Goal: Information Seeking & Learning: Check status

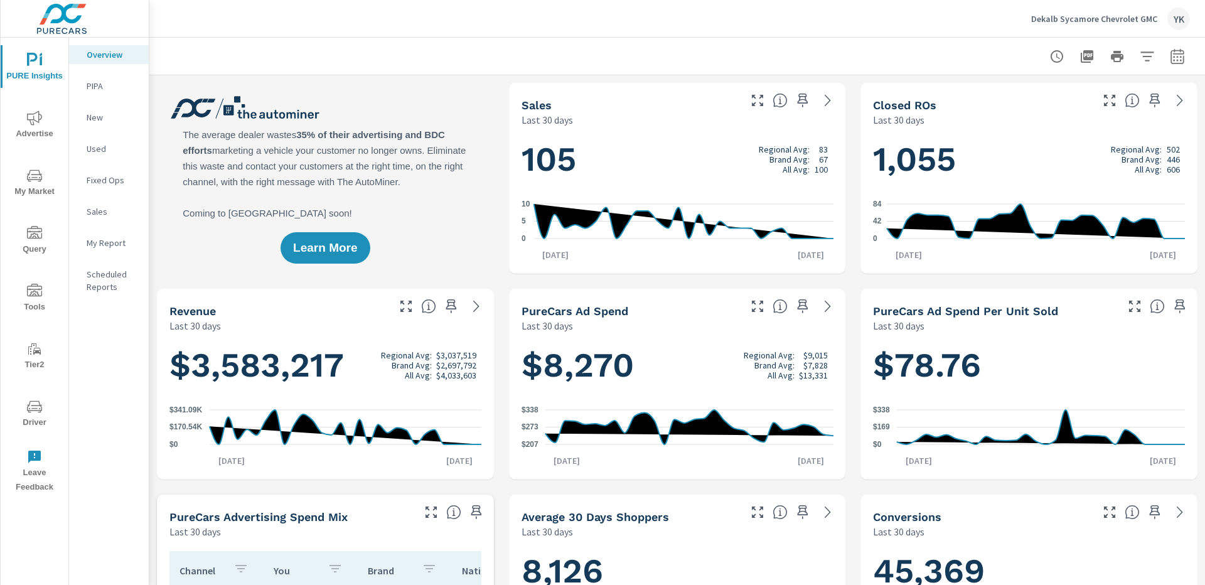
scroll to position [1, 0]
click at [25, 115] on span "Advertise" at bounding box center [34, 125] width 60 height 31
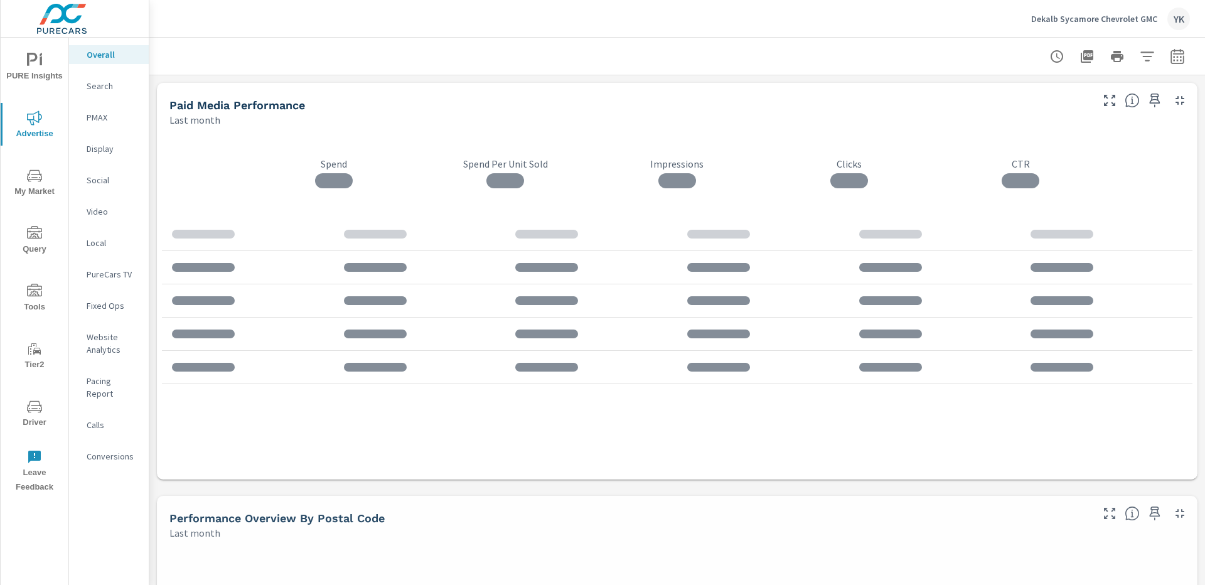
click at [102, 119] on p "PMAX" at bounding box center [113, 117] width 52 height 13
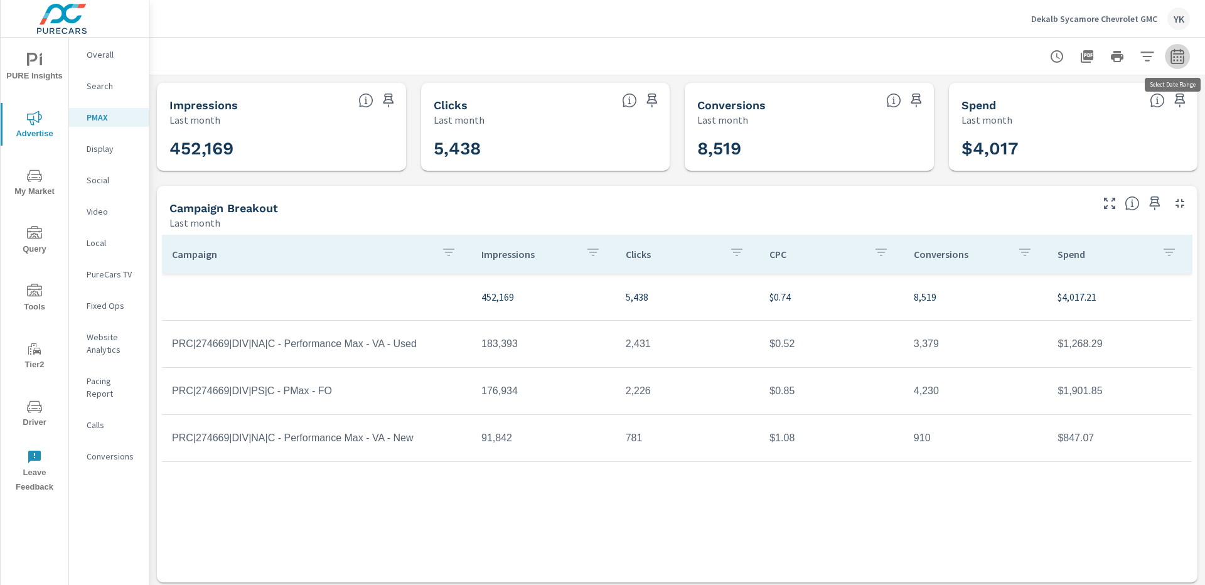
click at [1189, 56] on button "button" at bounding box center [1177, 56] width 25 height 25
select select "Last month"
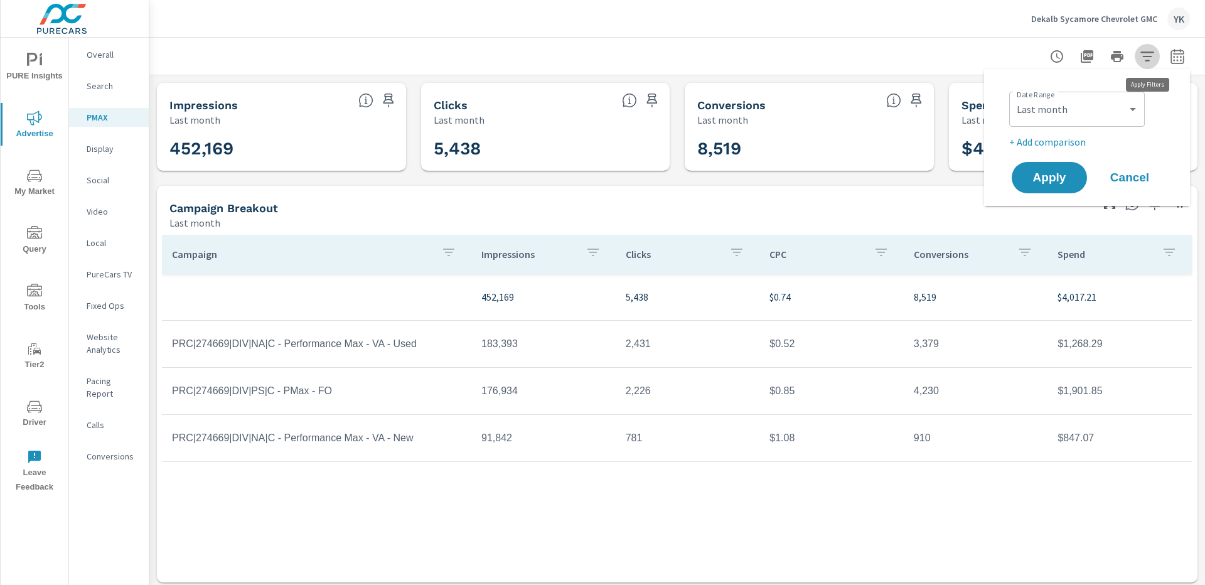
click at [1136, 56] on button "button" at bounding box center [1146, 56] width 25 height 25
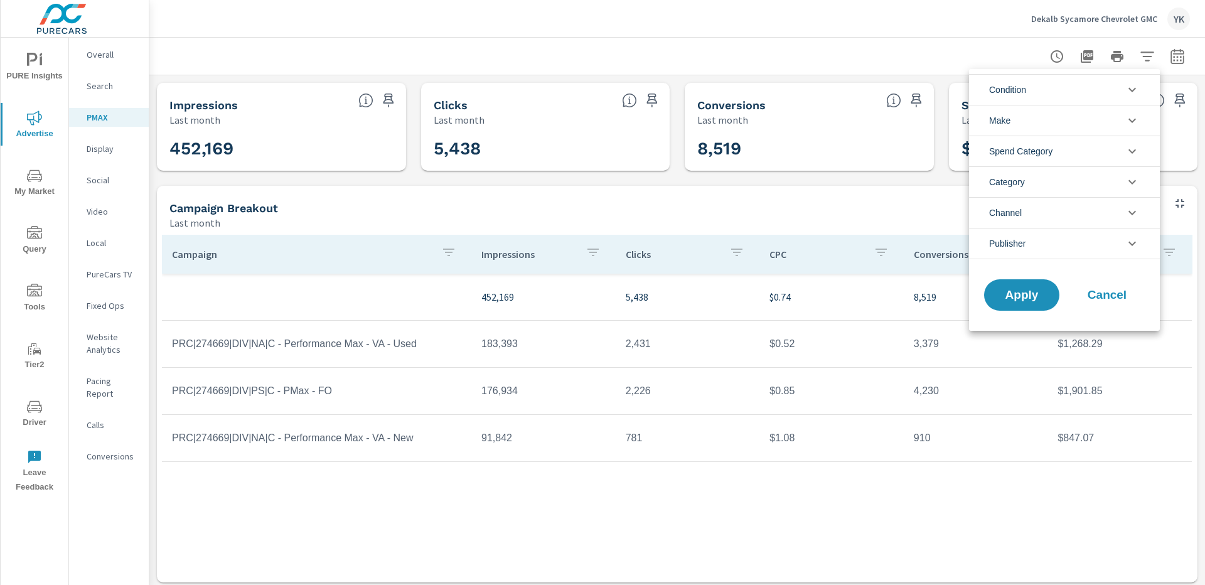
click at [1032, 247] on li "Publisher" at bounding box center [1064, 243] width 191 height 31
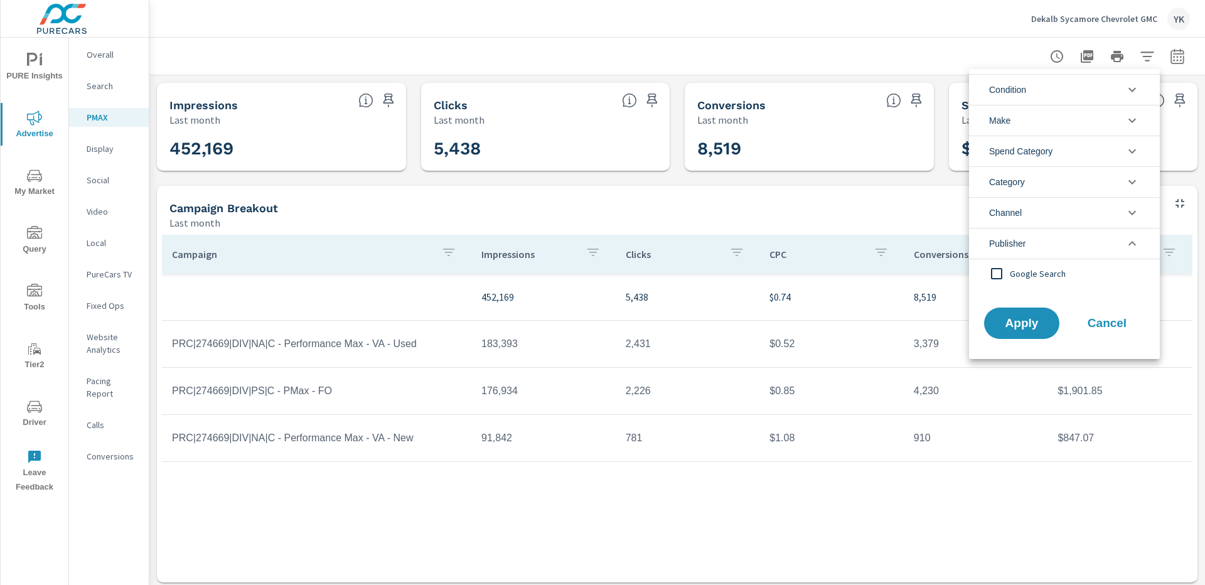
click at [1028, 247] on li "Publisher" at bounding box center [1064, 243] width 191 height 31
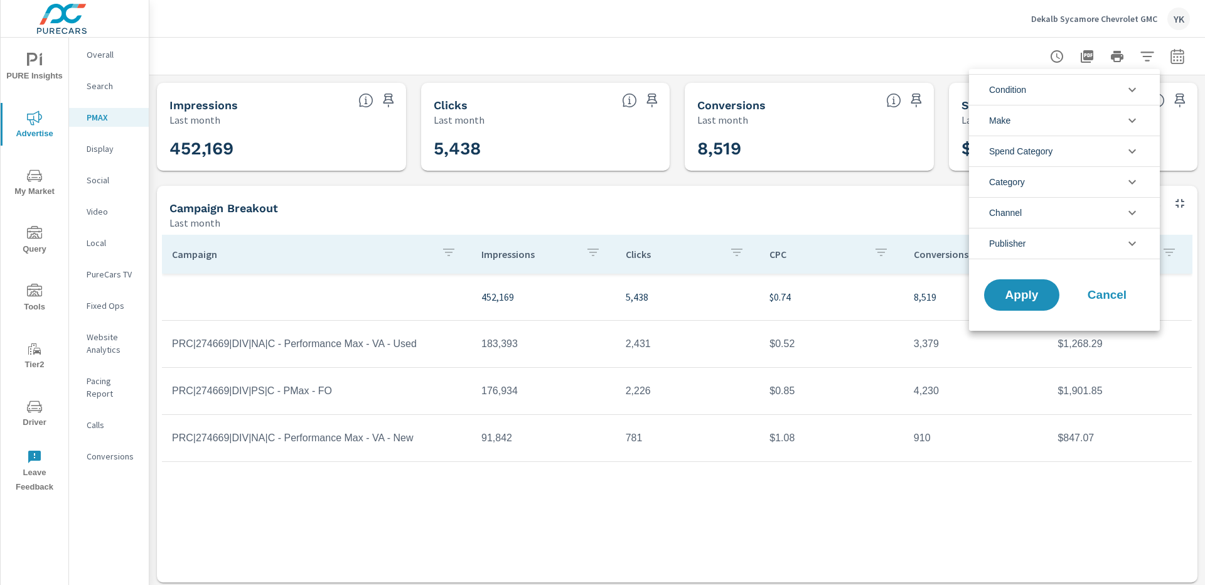
click at [102, 447] on div at bounding box center [602, 292] width 1205 height 585
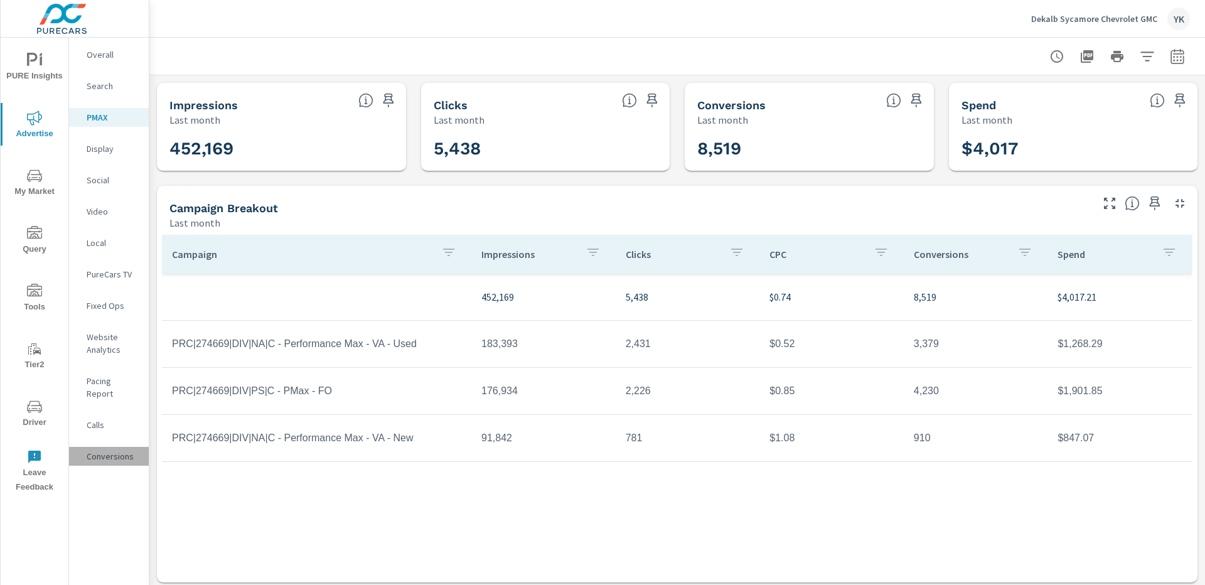
click at [108, 450] on p "Conversions" at bounding box center [113, 456] width 52 height 13
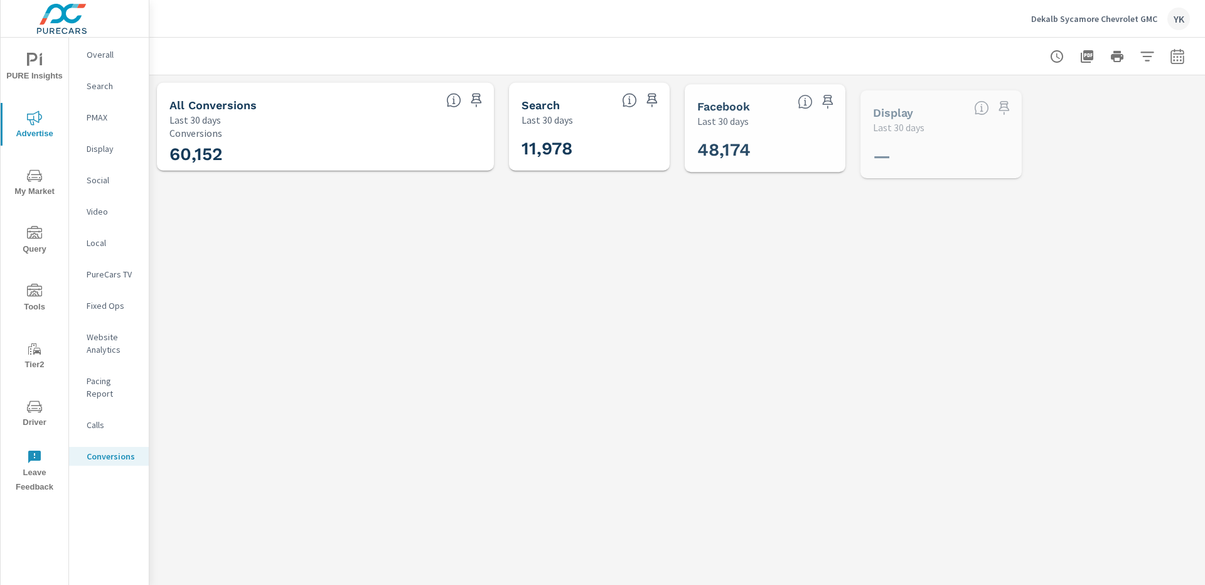
click at [1150, 60] on icon "button" at bounding box center [1146, 56] width 15 height 15
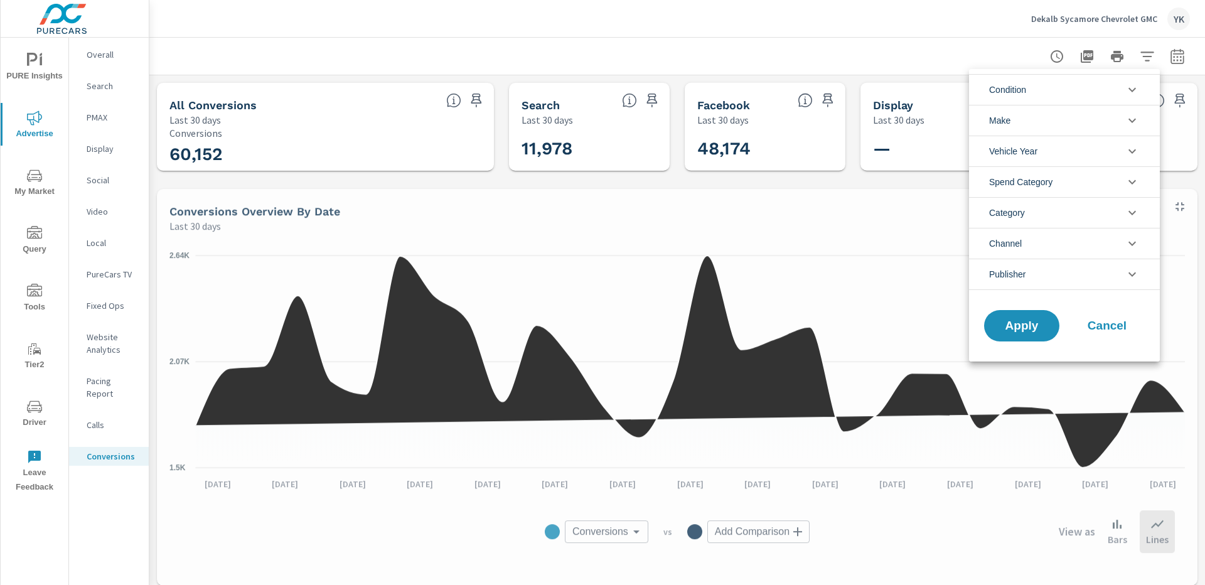
scroll to position [329, 0]
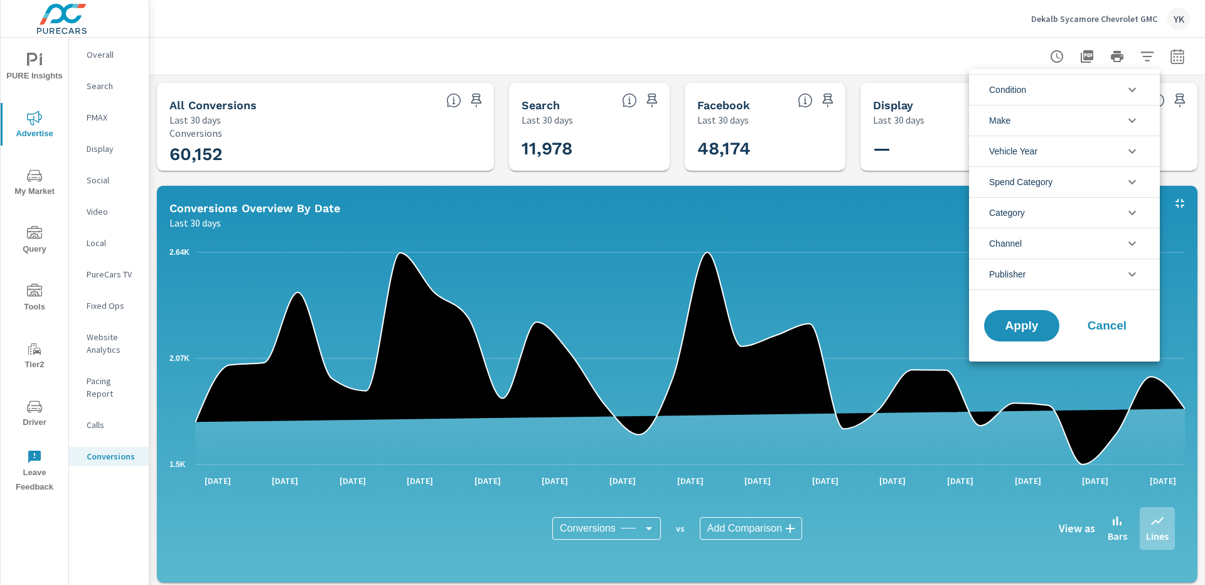
click at [1038, 279] on li "Publisher" at bounding box center [1064, 274] width 191 height 31
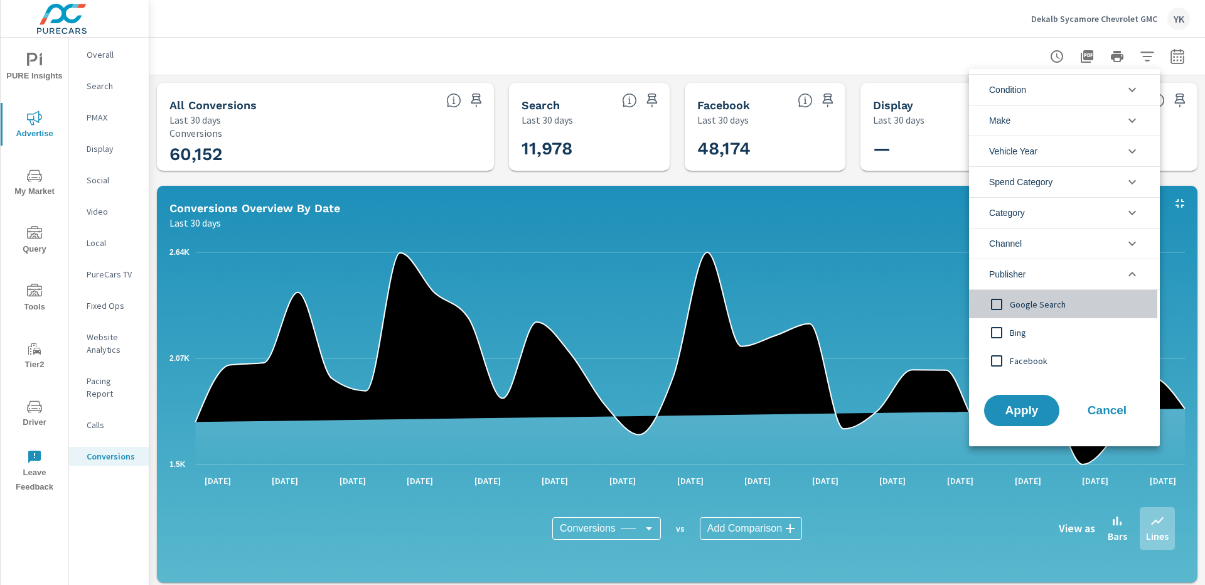
click at [1025, 304] on span "Google Search" at bounding box center [1078, 304] width 137 height 15
click at [1011, 407] on span "Apply" at bounding box center [1021, 411] width 51 height 12
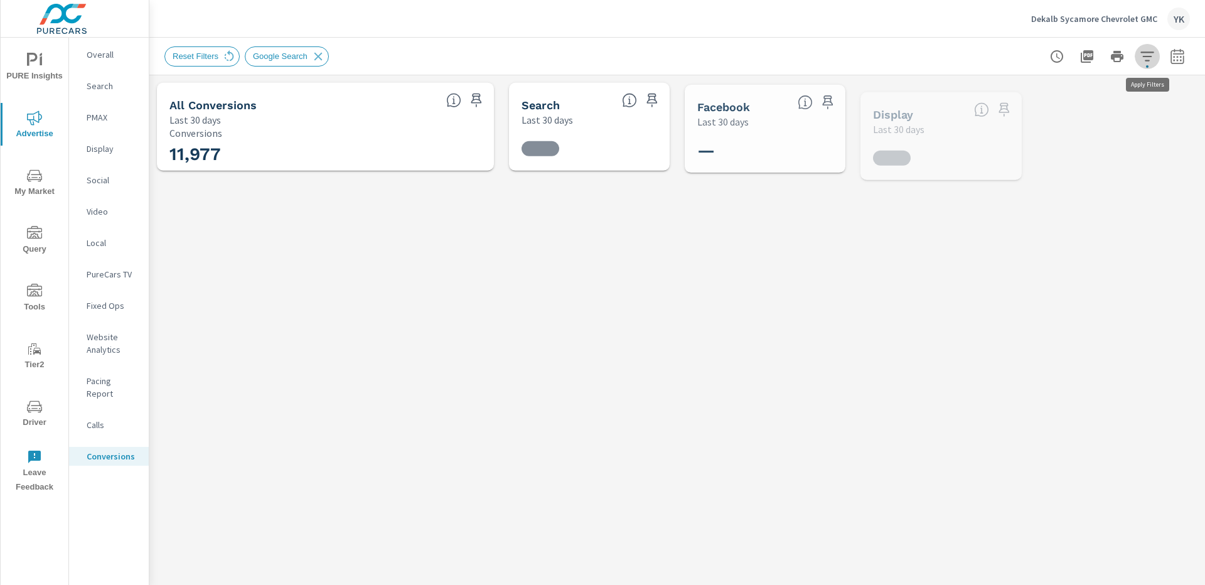
click at [1146, 60] on icon "button" at bounding box center [1146, 55] width 13 height 9
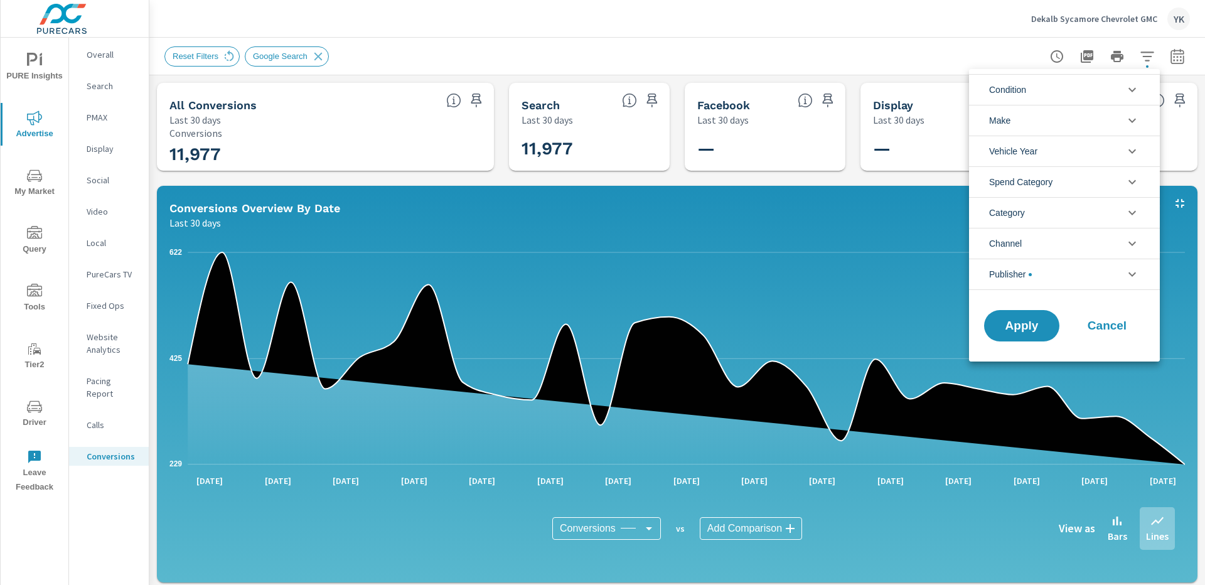
click at [1034, 239] on li "Channel" at bounding box center [1064, 243] width 191 height 31
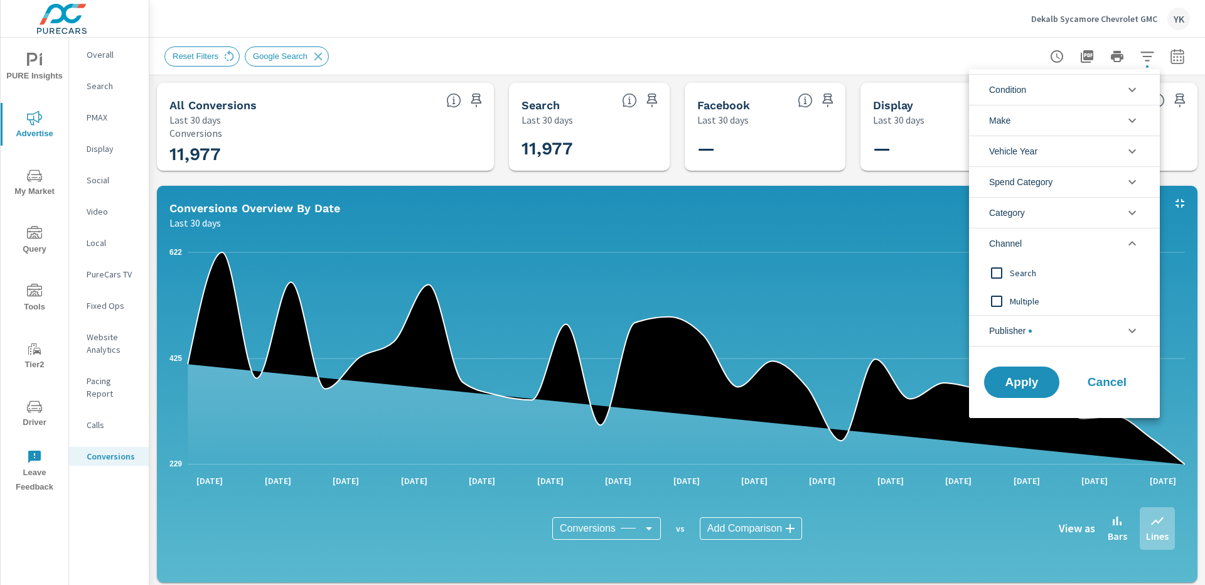
click at [1034, 239] on li "Channel" at bounding box center [1064, 243] width 191 height 31
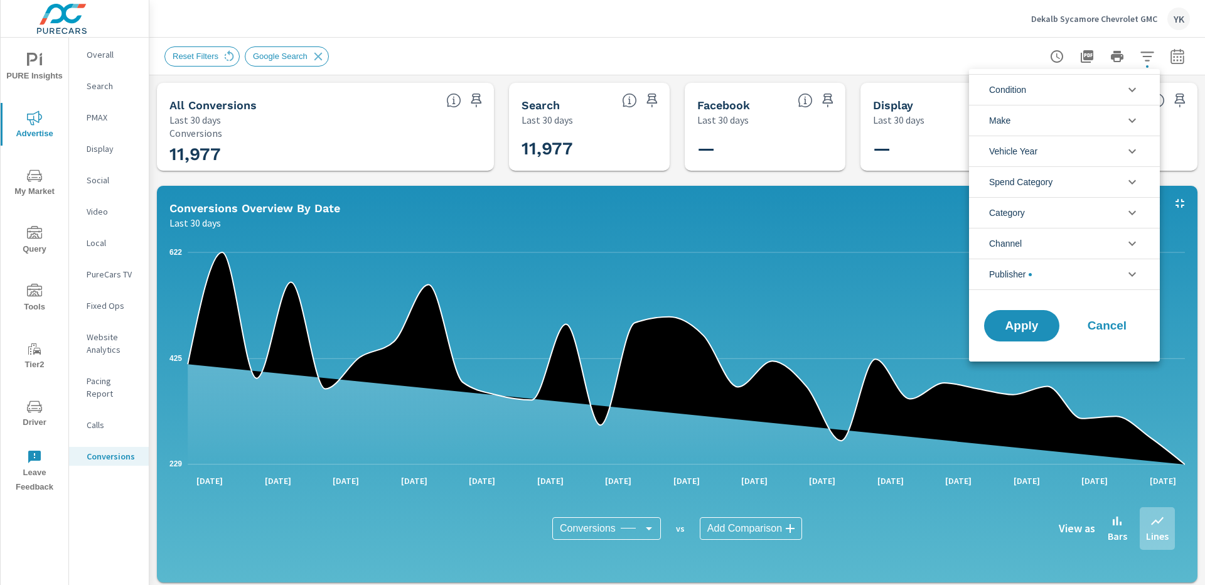
click at [1033, 213] on li "Category" at bounding box center [1064, 212] width 191 height 31
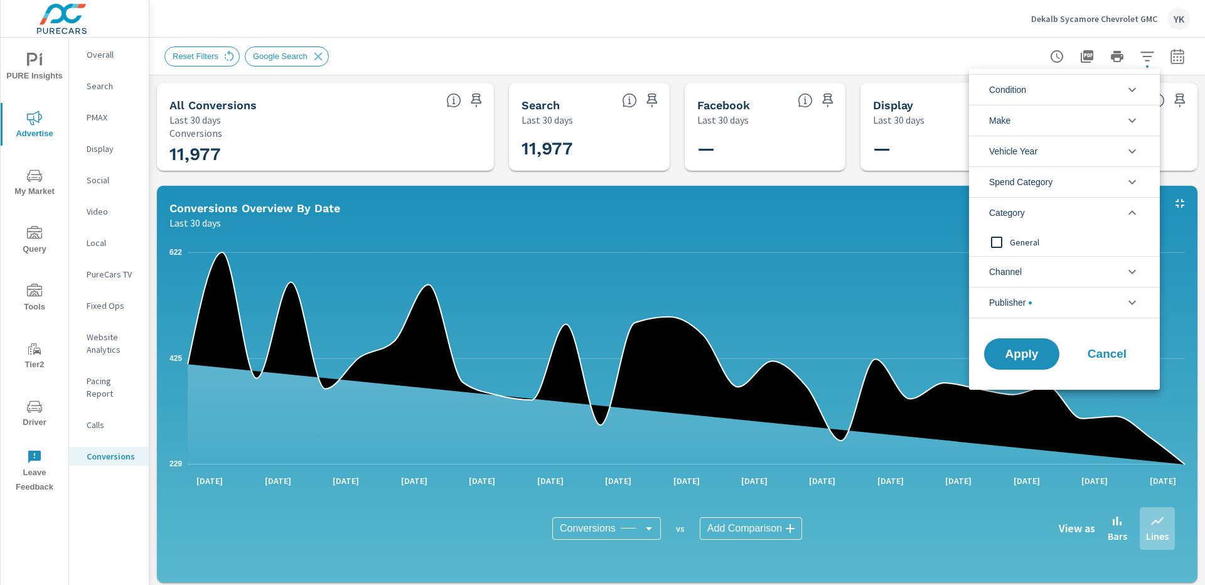
click at [1033, 213] on li "Category" at bounding box center [1064, 212] width 191 height 31
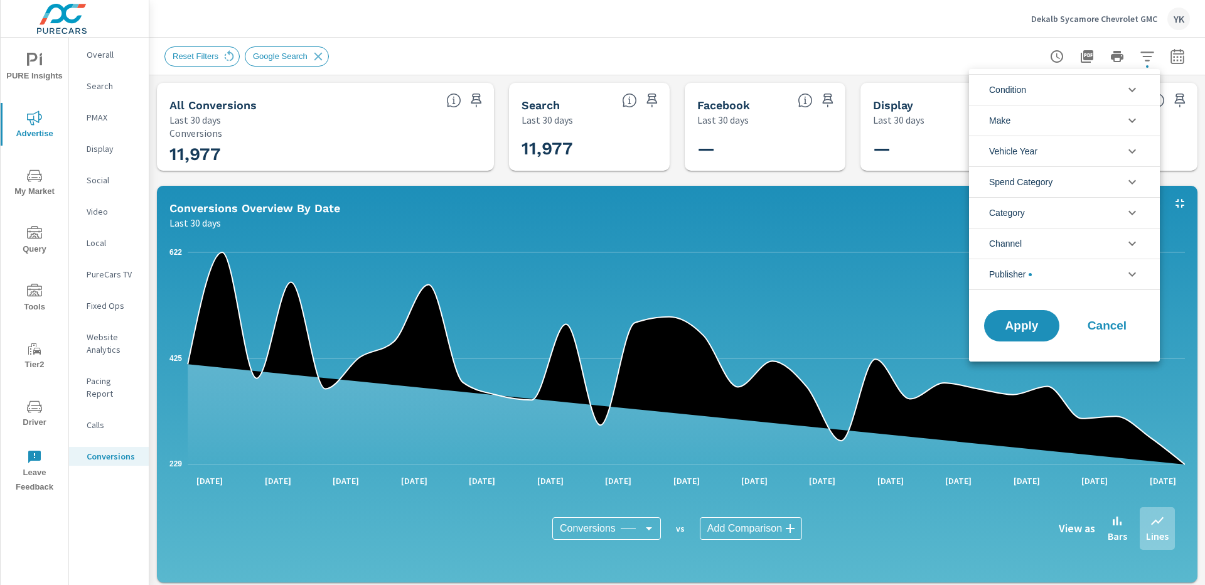
click at [1031, 188] on span "Spend Category" at bounding box center [1020, 182] width 63 height 30
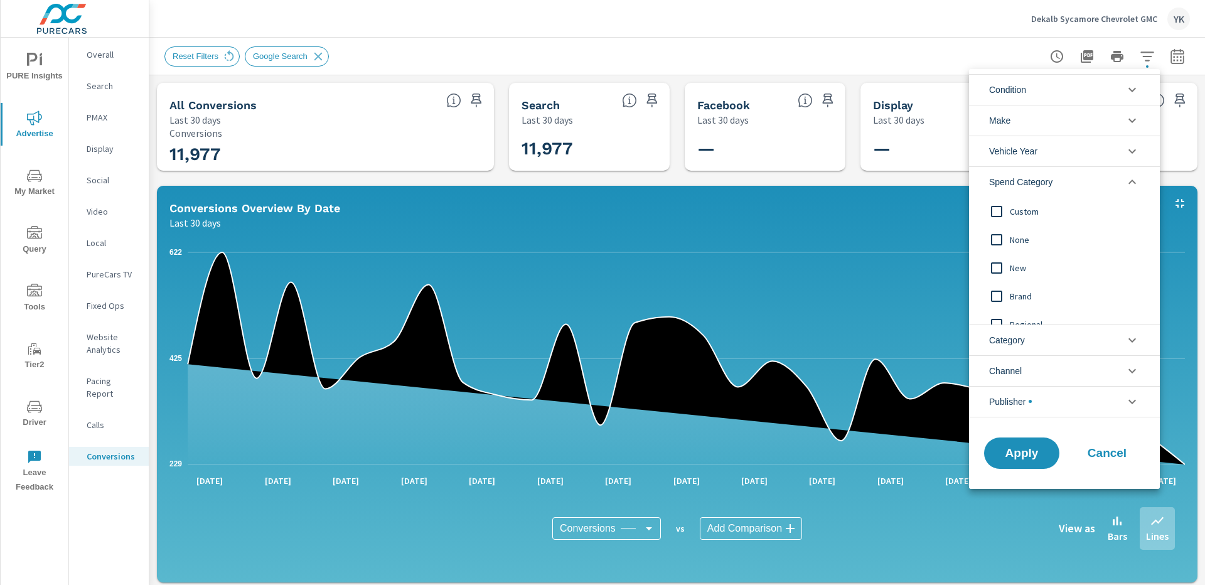
click at [1026, 88] on span "Condition" at bounding box center [1007, 90] width 37 height 30
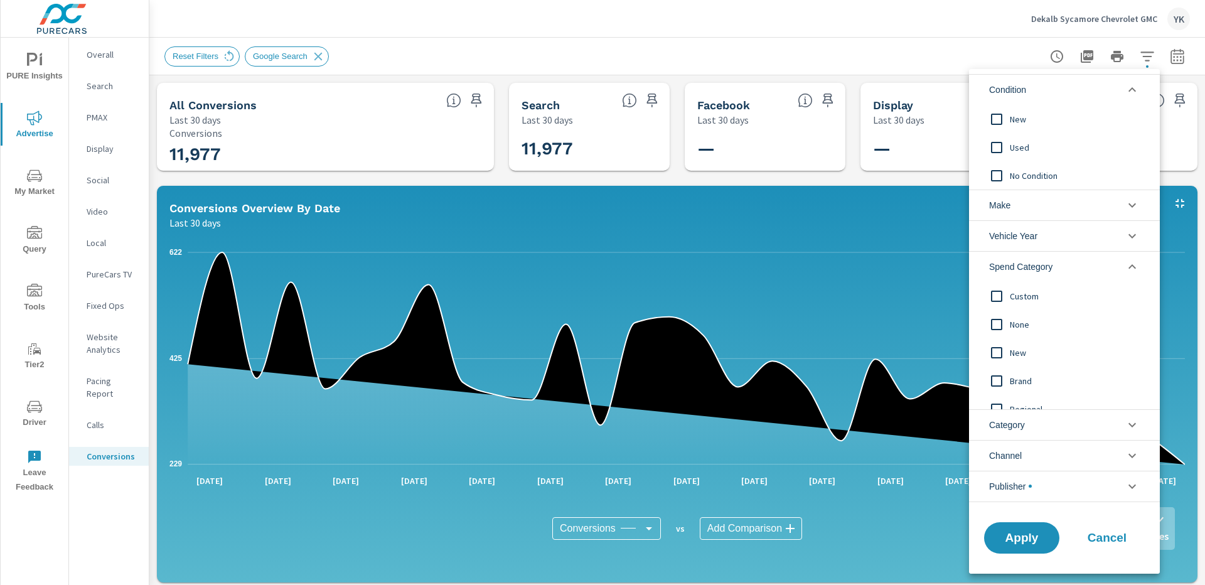
click at [1023, 92] on span "Condition" at bounding box center [1007, 90] width 37 height 30
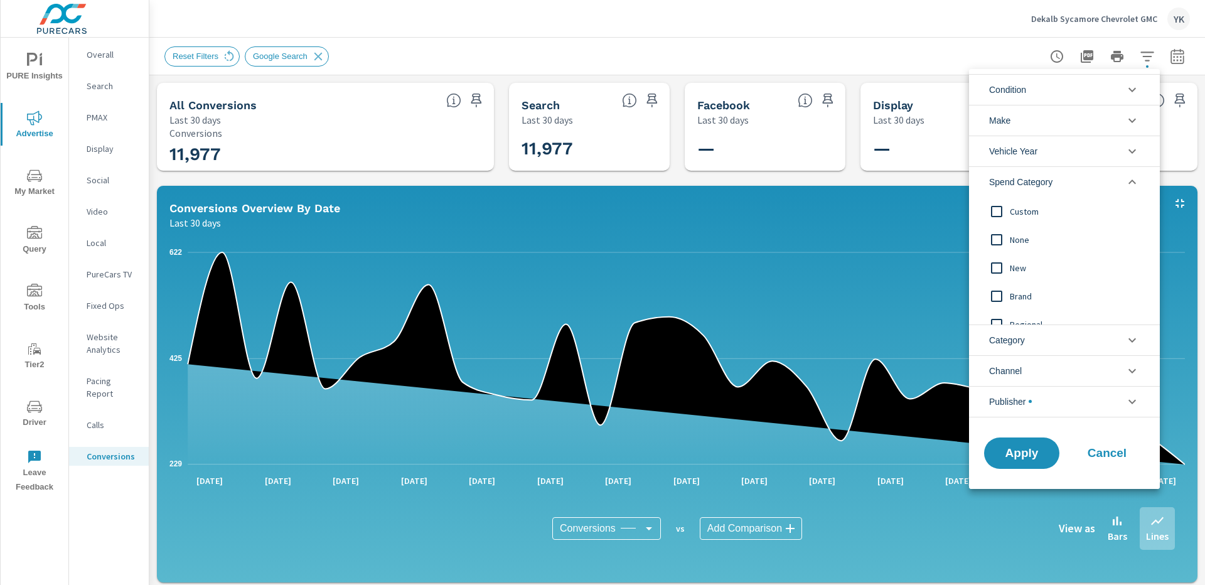
scroll to position [14, 0]
click at [1032, 348] on li "Category" at bounding box center [1064, 339] width 191 height 31
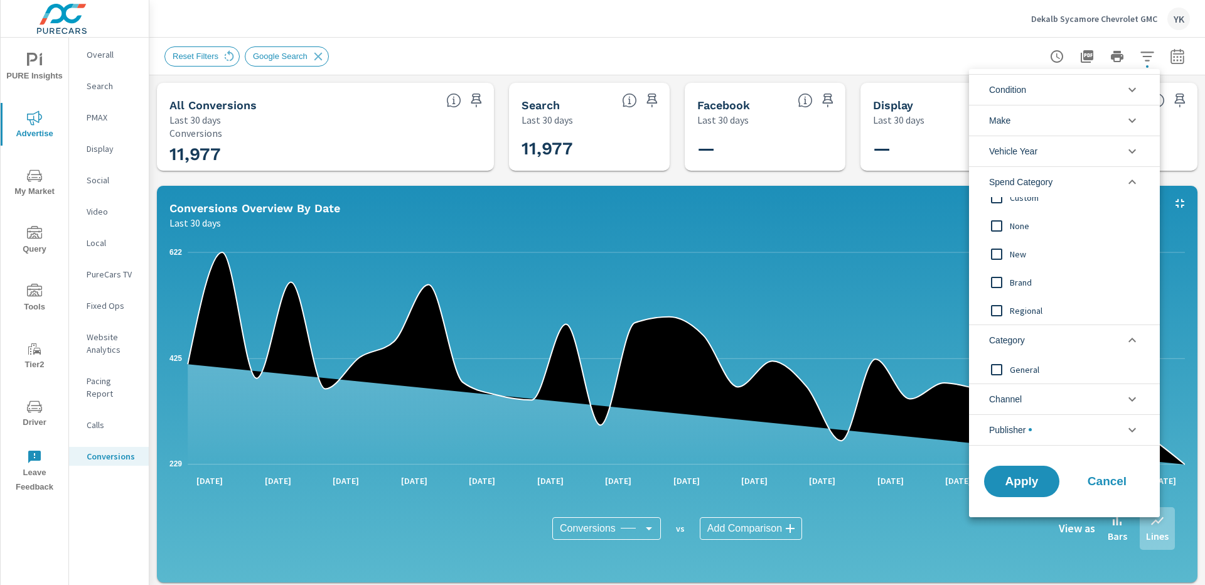
click at [1032, 397] on li "Channel" at bounding box center [1064, 398] width 191 height 31
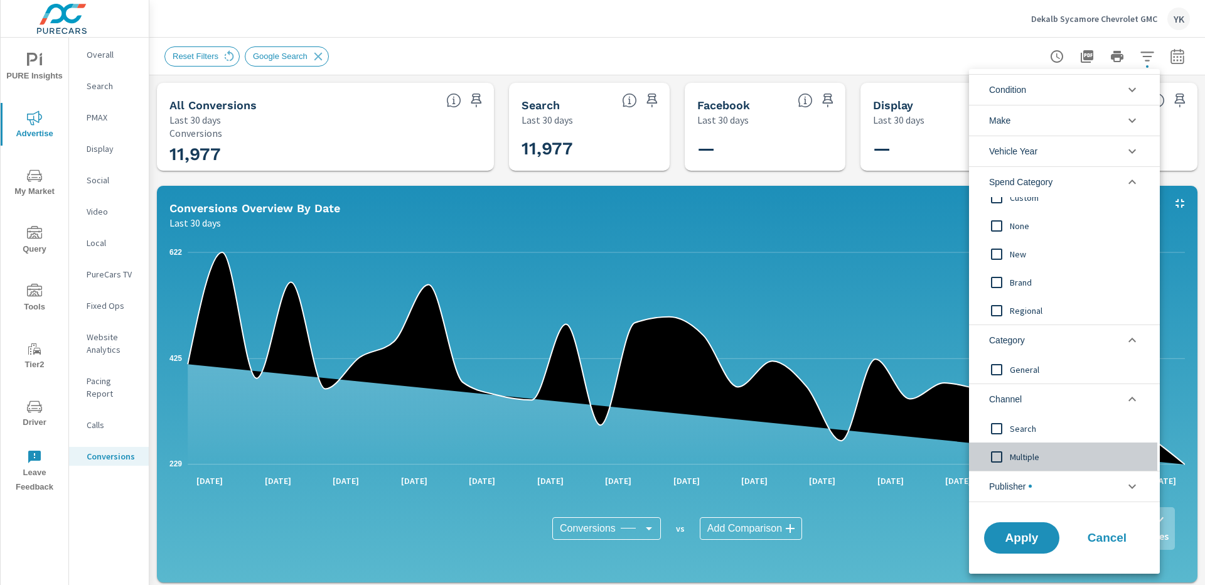
click at [1027, 451] on span "Multiple" at bounding box center [1078, 456] width 137 height 15
click at [1017, 525] on button "Apply" at bounding box center [1022, 537] width 78 height 33
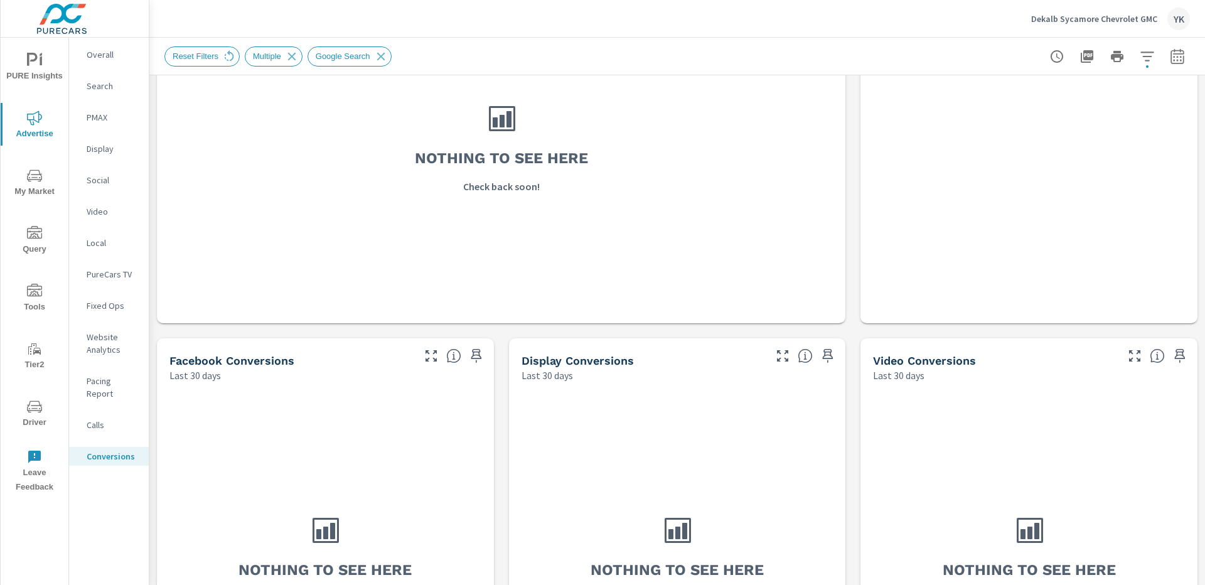
scroll to position [692, 0]
